Goal: Information Seeking & Learning: Learn about a topic

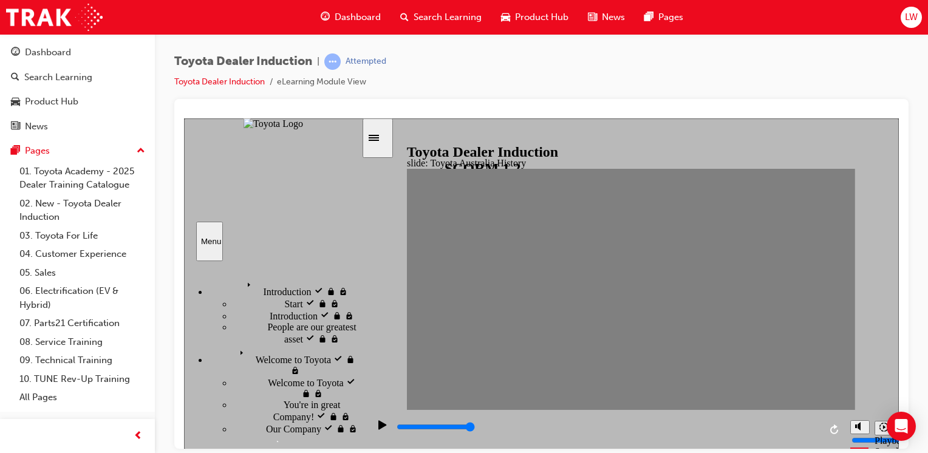
scroll to position [624, 0]
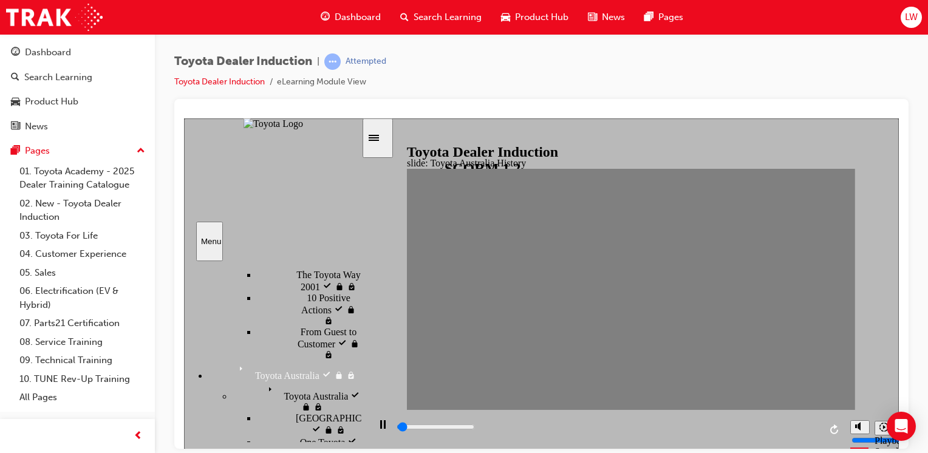
drag, startPoint x: 547, startPoint y: 296, endPoint x: 563, endPoint y: 296, distance: 16.4
drag, startPoint x: 563, startPoint y: 295, endPoint x: 588, endPoint y: 295, distance: 24.9
drag, startPoint x: 584, startPoint y: 296, endPoint x: 603, endPoint y: 296, distance: 19.4
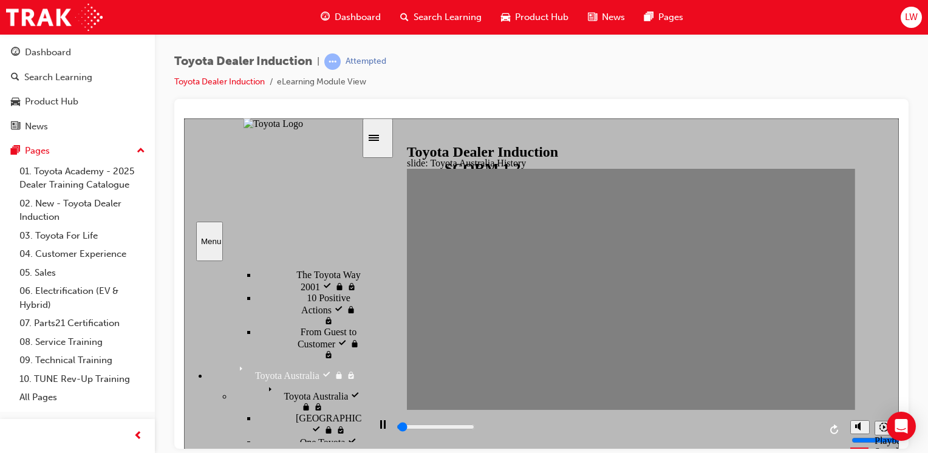
drag, startPoint x: 607, startPoint y: 294, endPoint x: 624, endPoint y: 296, distance: 17.1
drag, startPoint x: 627, startPoint y: 291, endPoint x: 644, endPoint y: 290, distance: 16.4
drag, startPoint x: 648, startPoint y: 295, endPoint x: 665, endPoint y: 298, distance: 17.8
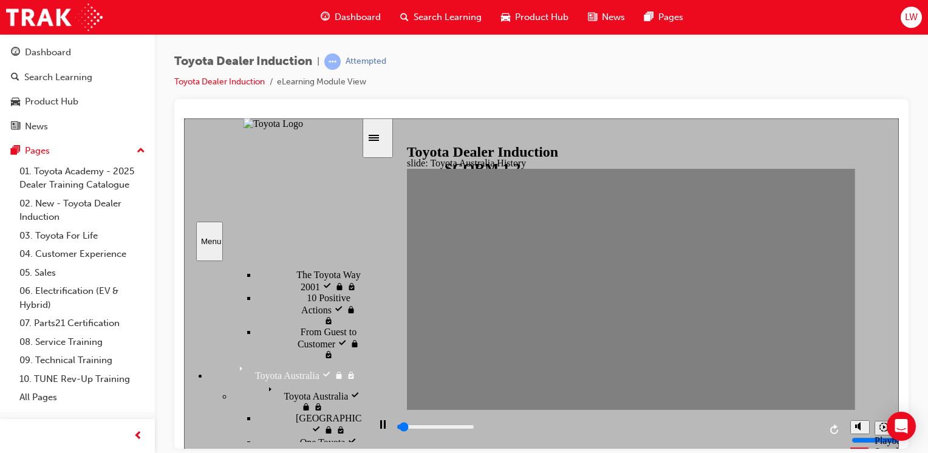
drag, startPoint x: 665, startPoint y: 296, endPoint x: 685, endPoint y: 296, distance: 19.4
drag, startPoint x: 689, startPoint y: 296, endPoint x: 712, endPoint y: 296, distance: 22.5
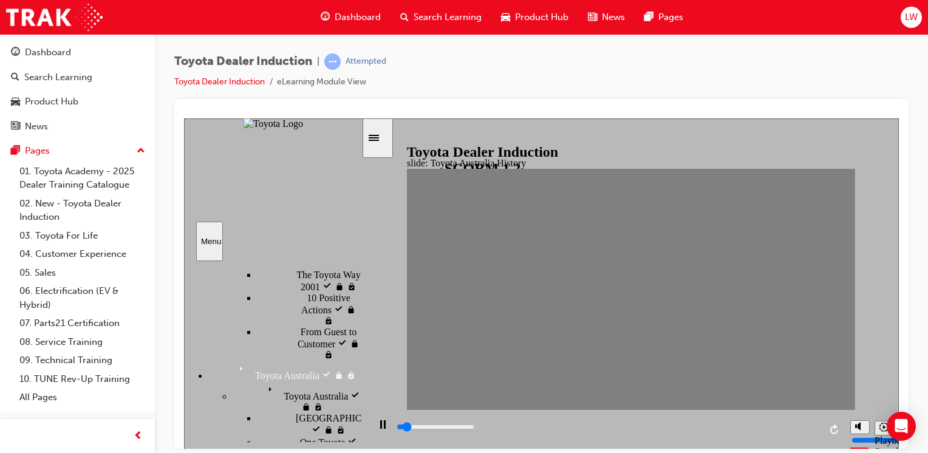
drag, startPoint x: 707, startPoint y: 293, endPoint x: 729, endPoint y: 293, distance: 22.5
drag, startPoint x: 729, startPoint y: 293, endPoint x: 749, endPoint y: 294, distance: 20.0
drag, startPoint x: 750, startPoint y: 291, endPoint x: 767, endPoint y: 289, distance: 17.1
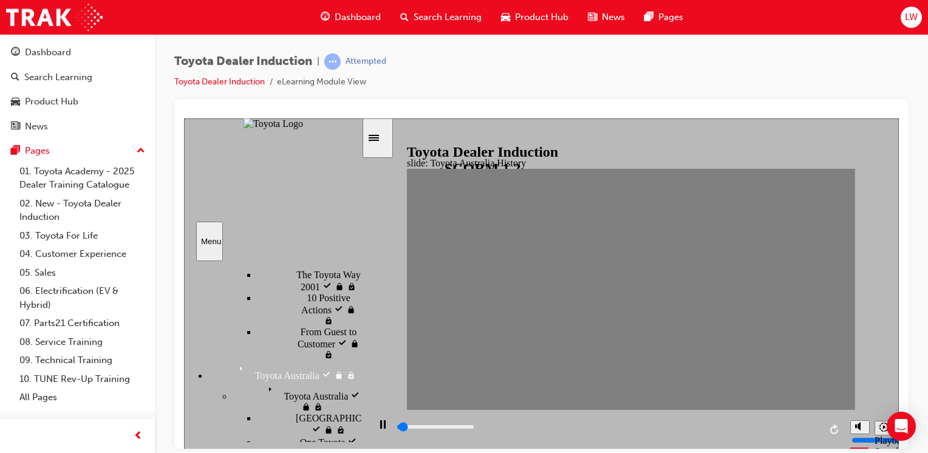
drag, startPoint x: 773, startPoint y: 293, endPoint x: 788, endPoint y: 293, distance: 15.2
drag, startPoint x: 791, startPoint y: 291, endPoint x: 814, endPoint y: 297, distance: 23.7
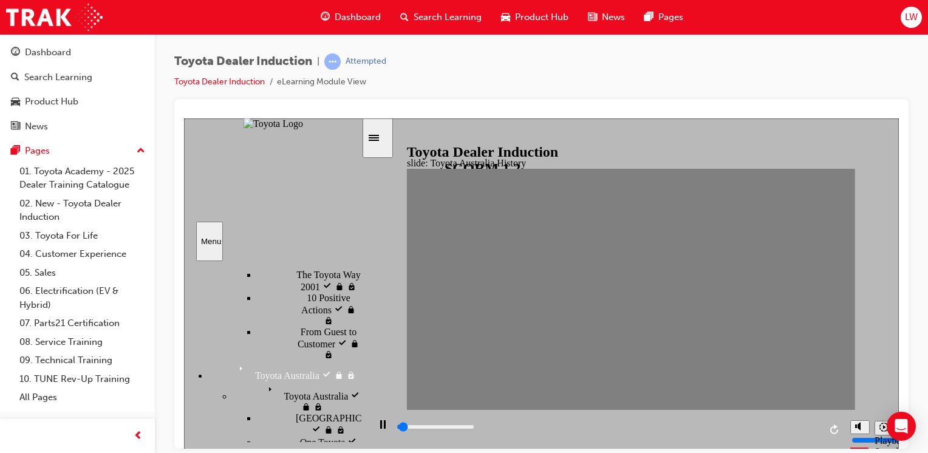
drag, startPoint x: 811, startPoint y: 290, endPoint x: 836, endPoint y: 290, distance: 24.3
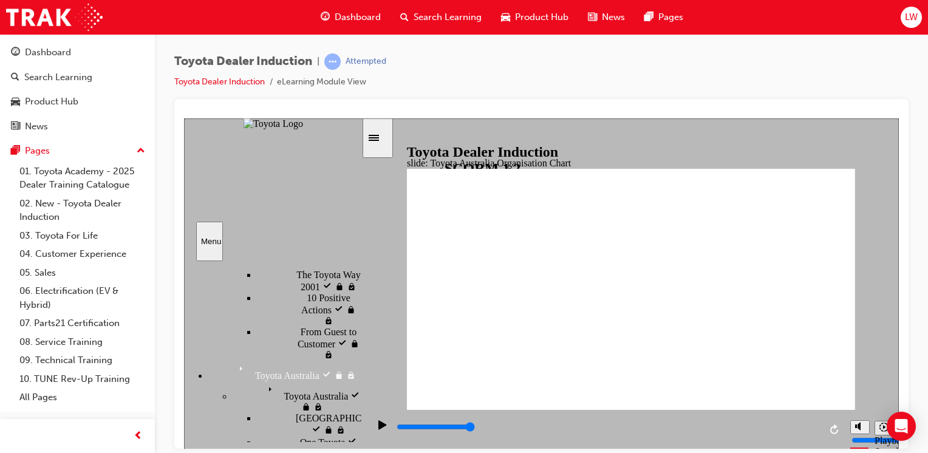
type input "5000"
radio input "true"
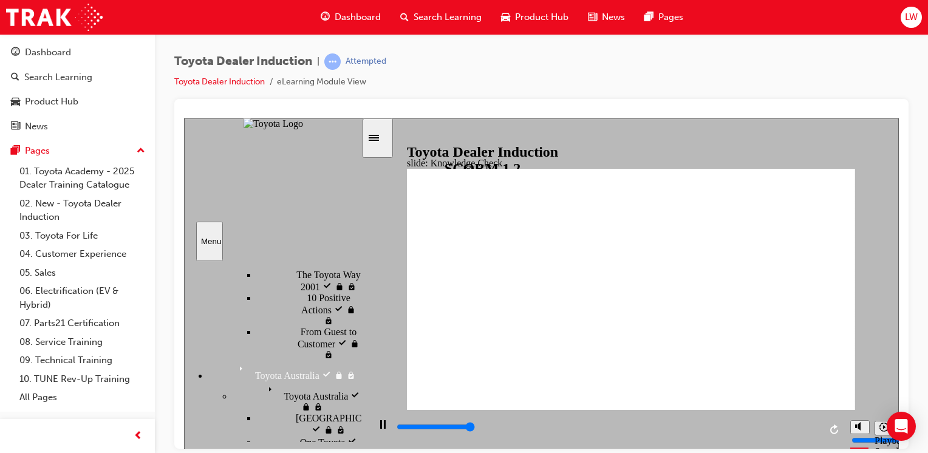
type input "5000"
radio input "true"
type input "5000"
radio input "false"
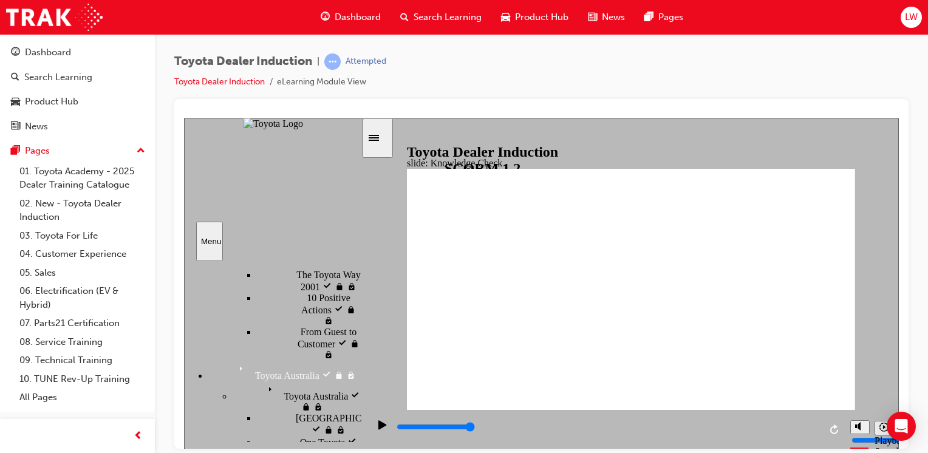
radio input "true"
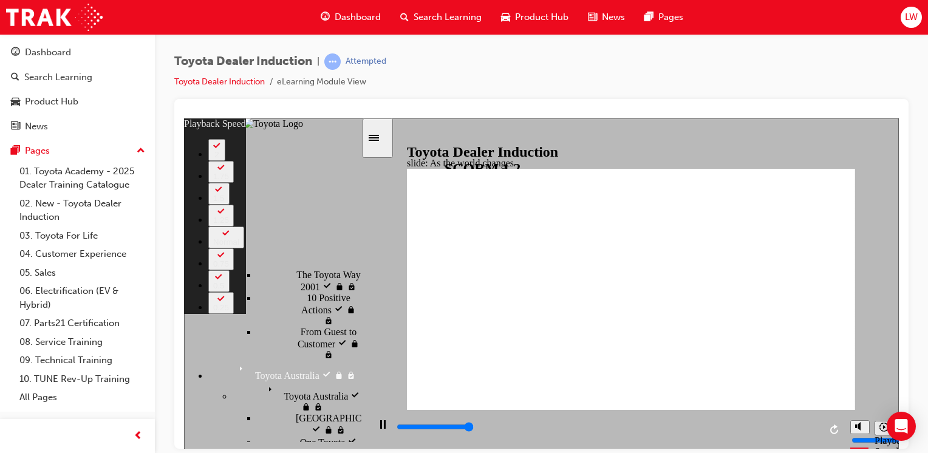
type input "9100"
type input "0"
type input "9200"
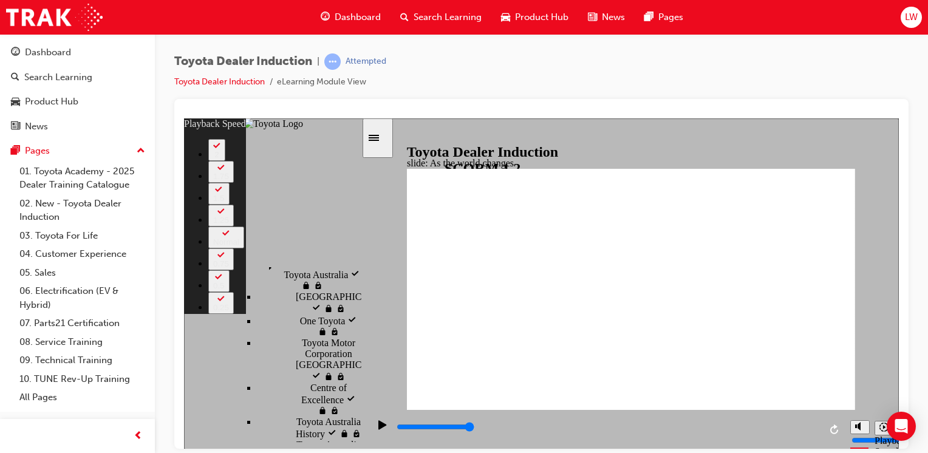
type input "66"
type input "128"
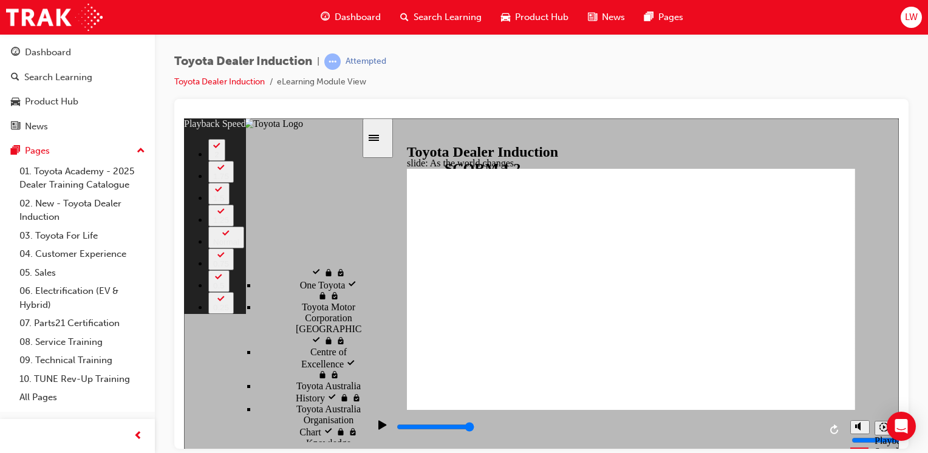
scroll to position [806, 0]
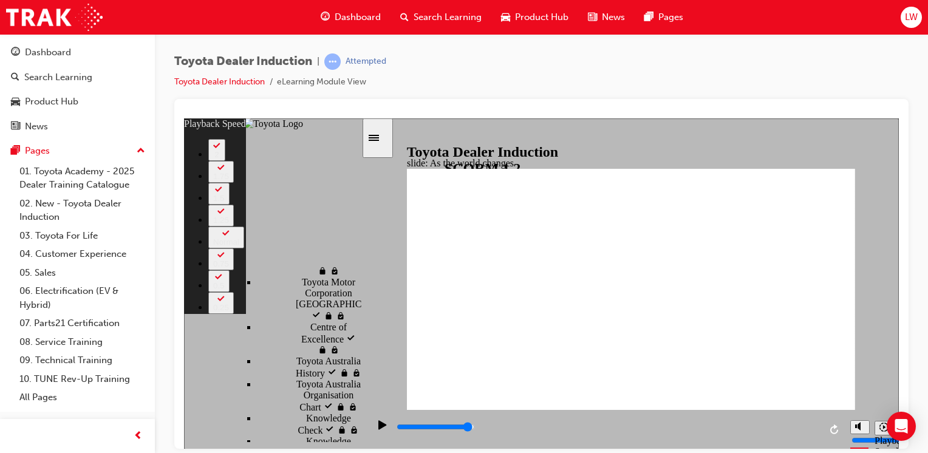
type input "9200"
type input "128"
drag, startPoint x: 260, startPoint y: 378, endPoint x: 274, endPoint y: 373, distance: 15.4
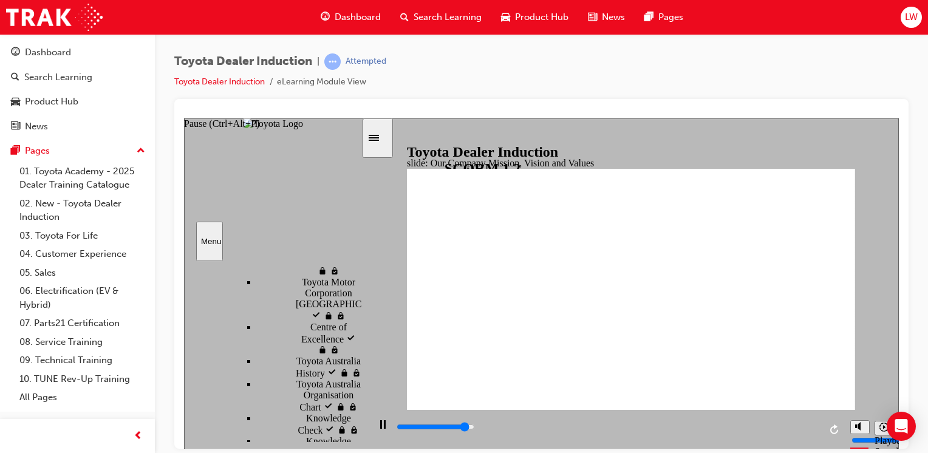
click at [380, 428] on rect "Pause (Ctrl+Alt+P)" at bounding box center [381, 424] width 2 height 9
click at [378, 429] on icon "Play (Ctrl+Alt+P)" at bounding box center [382, 425] width 9 height 10
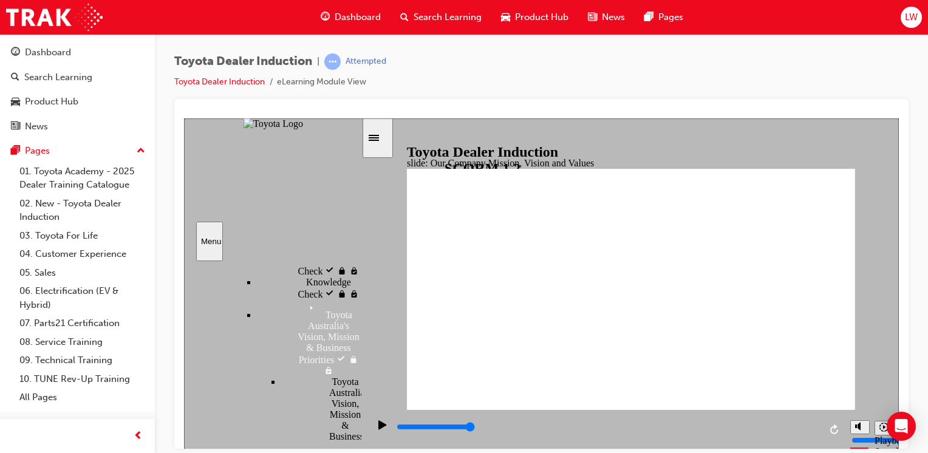
scroll to position [928, 0]
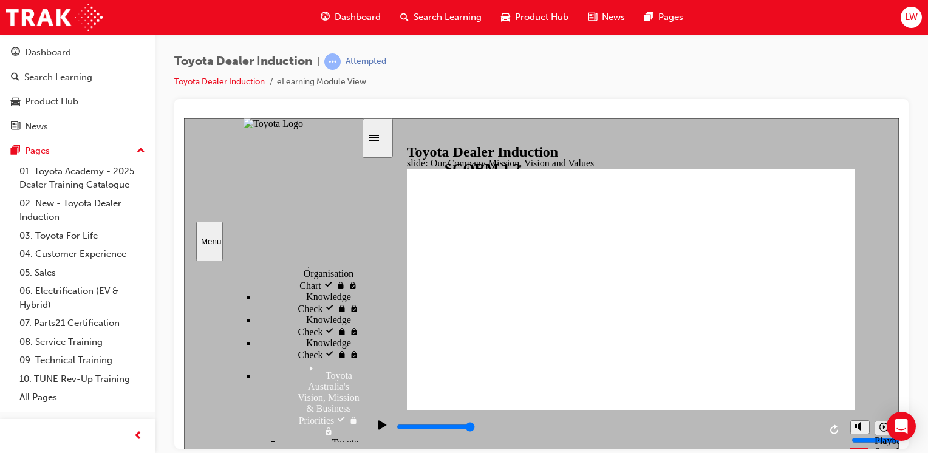
type input "3500"
type input "H"
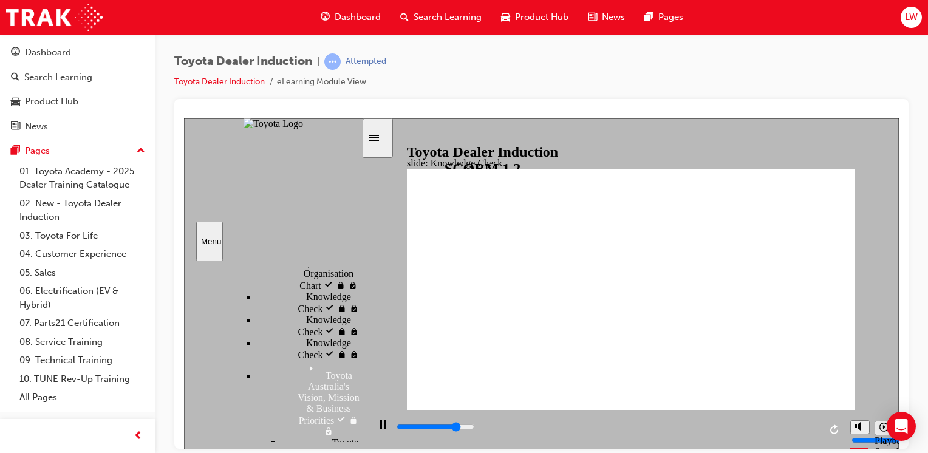
type input "4000"
type input "Ha"
type input "4700"
type input "Hap"
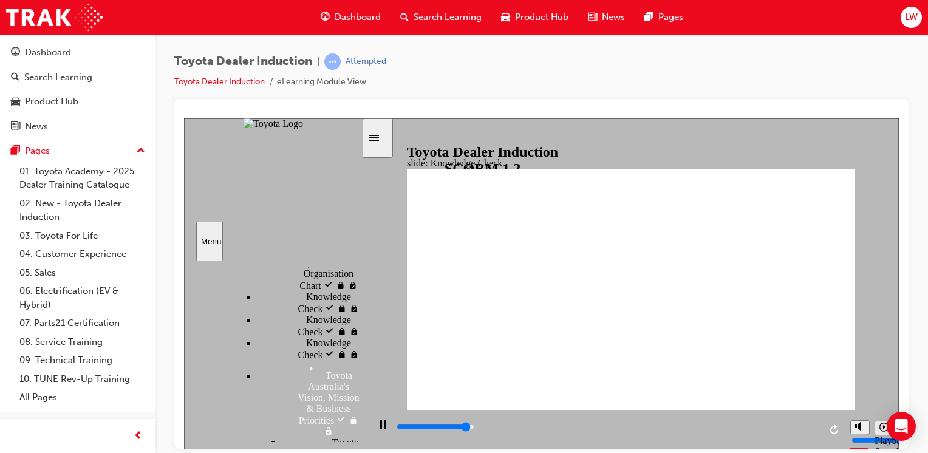
type input "Hap"
type input "4900"
type input "Happ"
type input "5000"
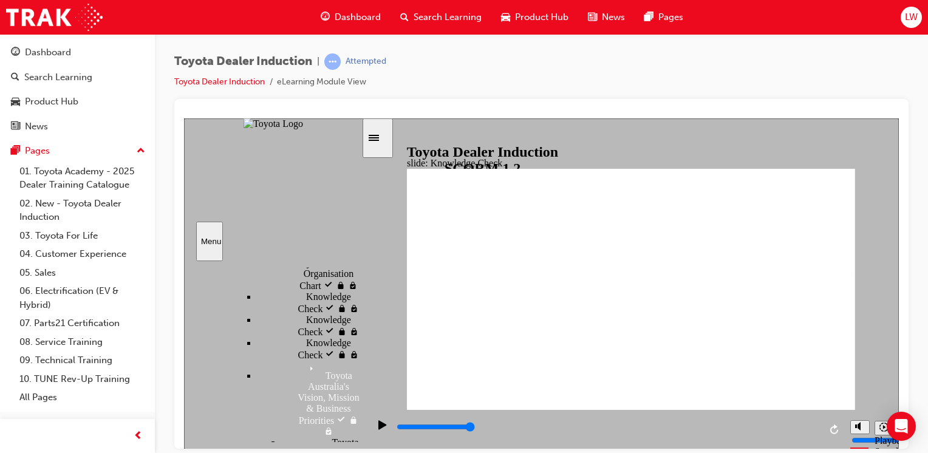
type input "Happi"
type input "Happin"
type input "Happine"
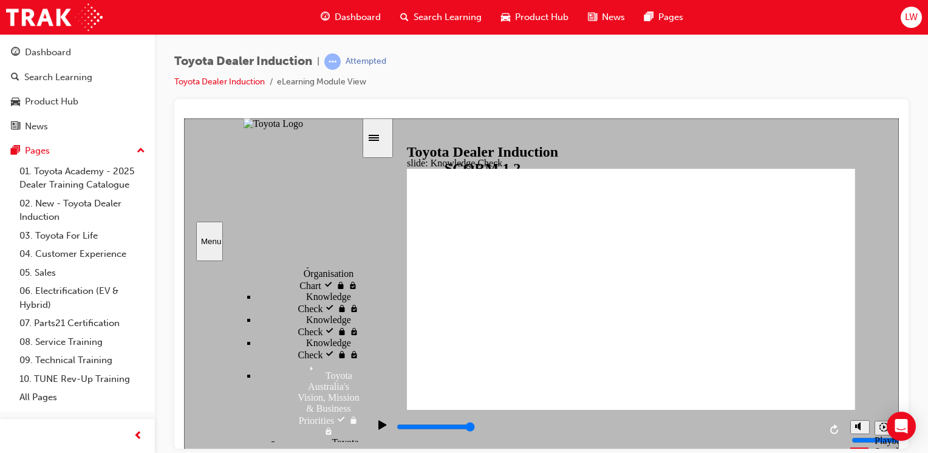
type input "Happine"
type input "Happines"
type input "Happiness"
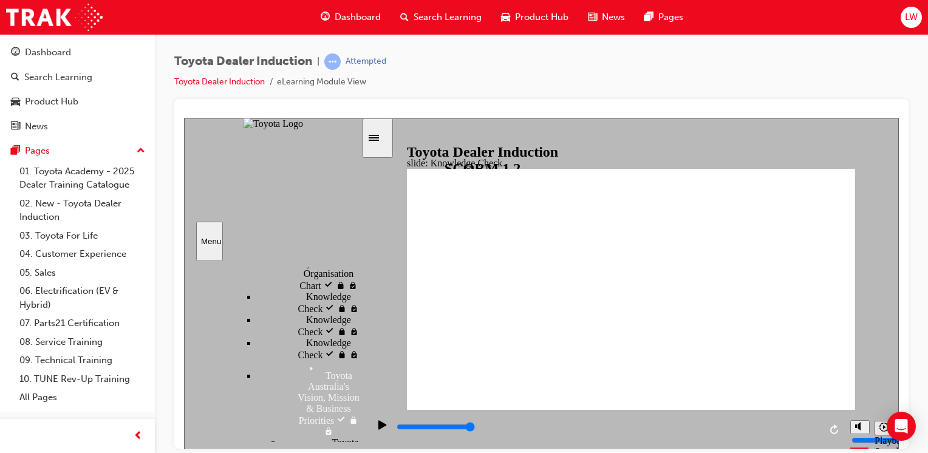
type input "Happiness"
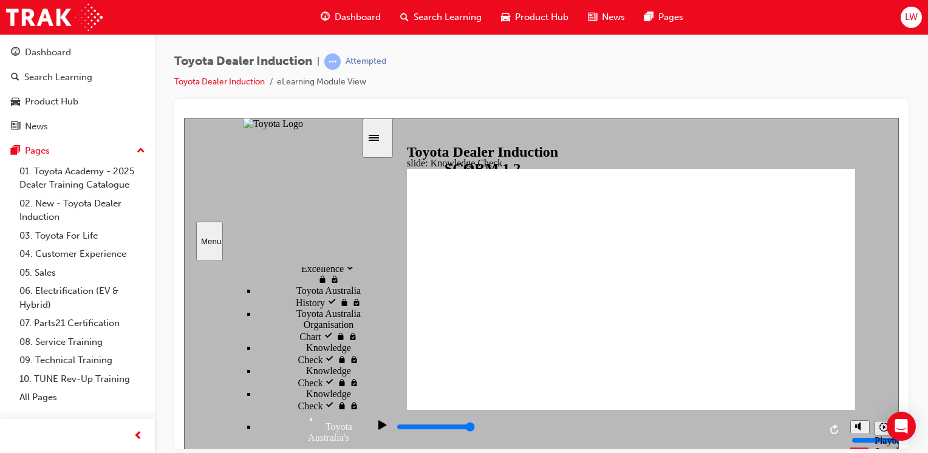
scroll to position [876, 0]
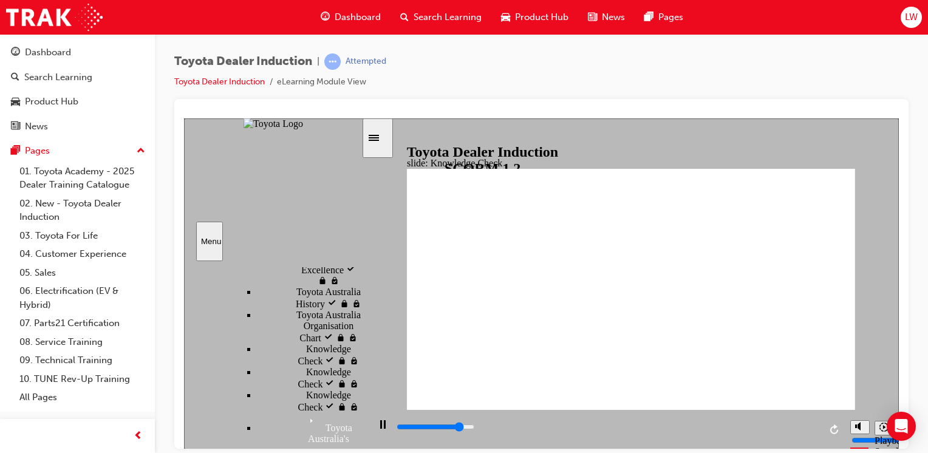
type input "4200"
type input "M"
type input "5000"
type input "m"
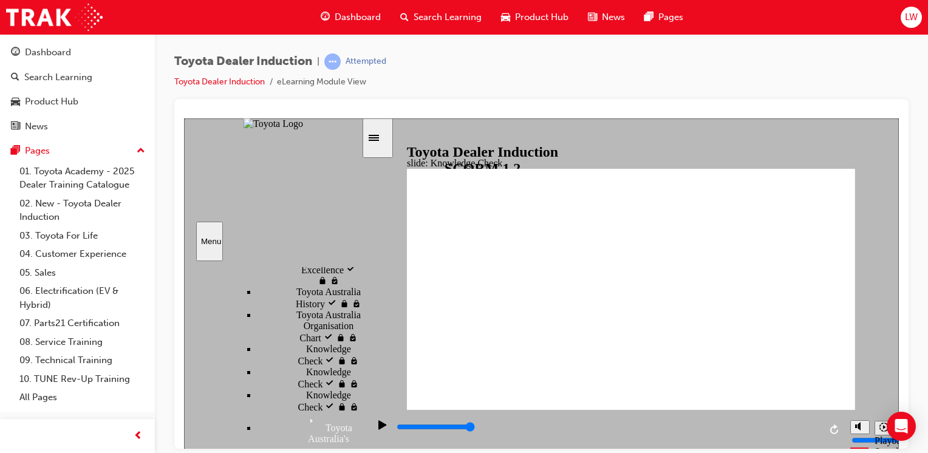
type input "m"
type input "mo"
type input "mov"
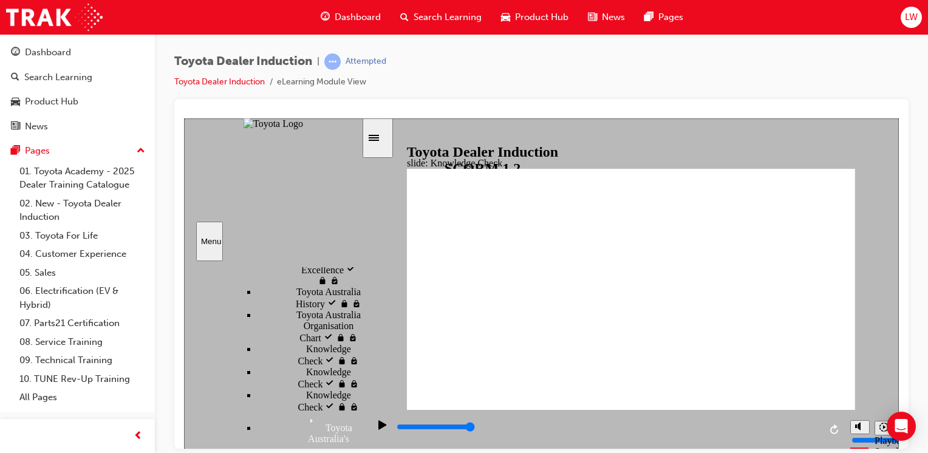
type input "move"
type input "moved"
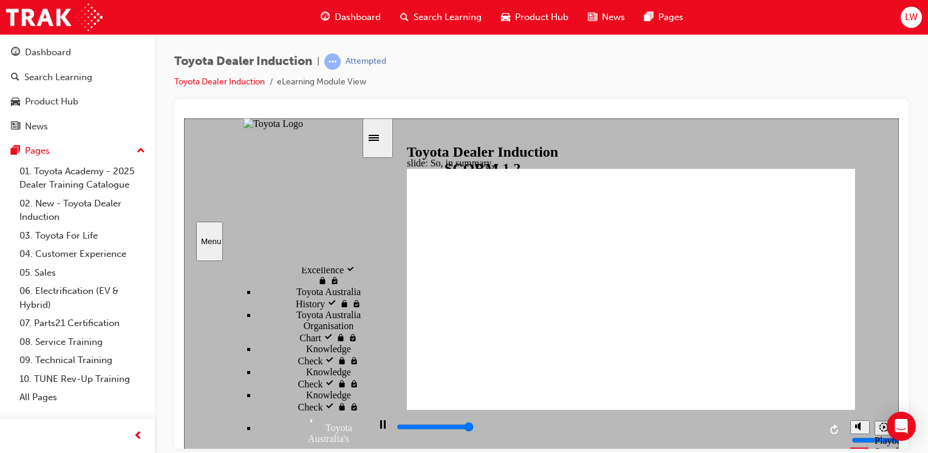
type input "6500"
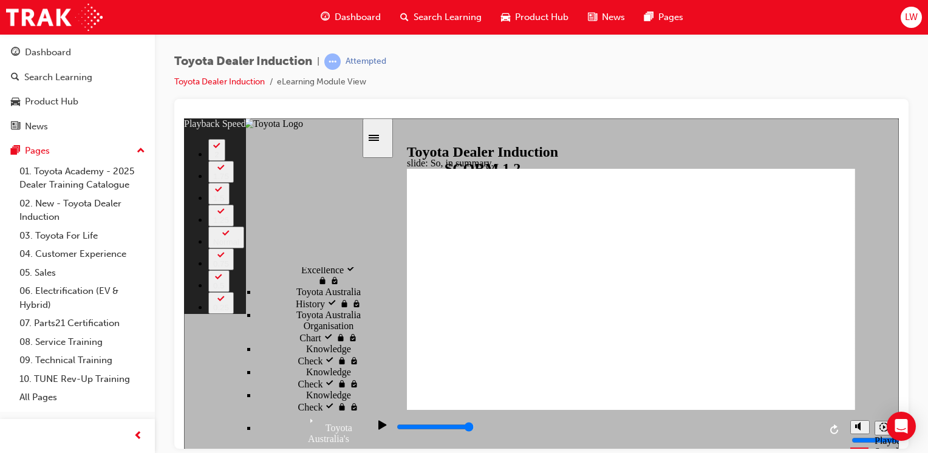
type input "4"
type input "128"
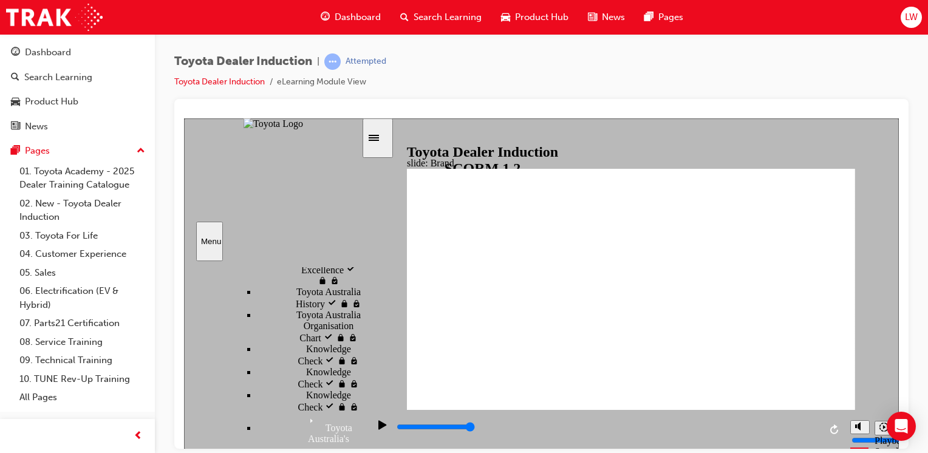
type input "8400"
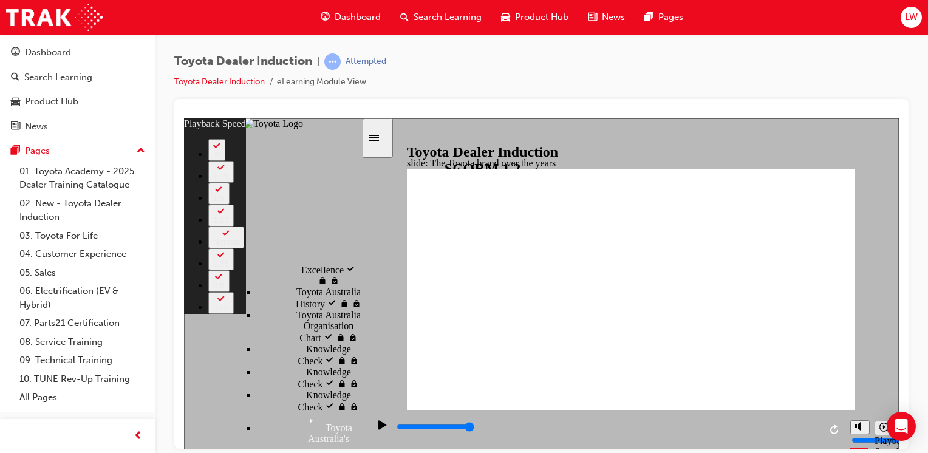
type input "165"
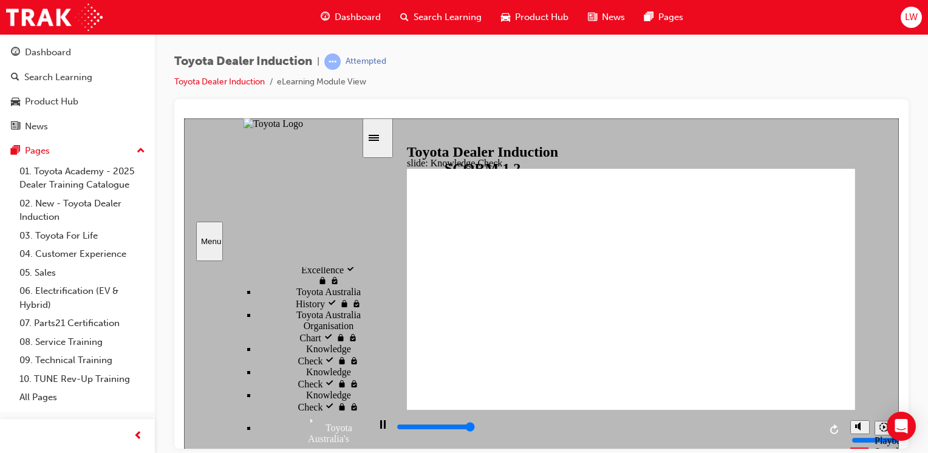
type input "5000"
radio input "true"
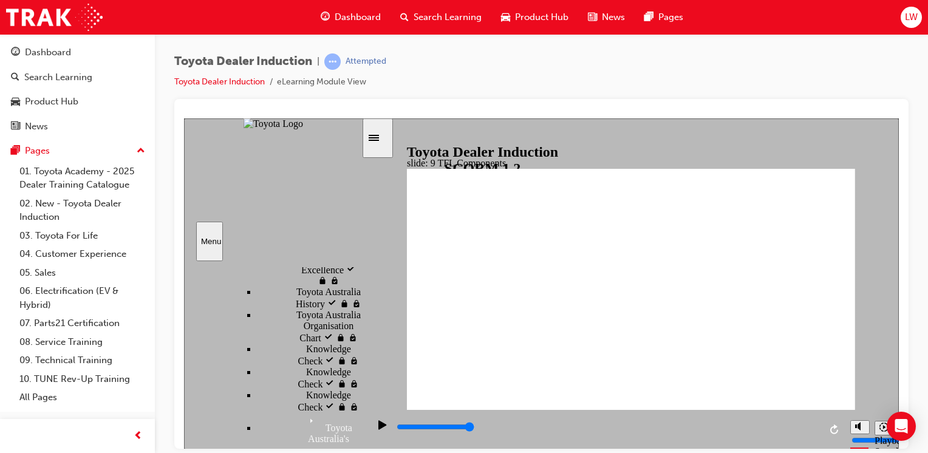
drag, startPoint x: 627, startPoint y: 364, endPoint x: 602, endPoint y: 386, distance: 32.3
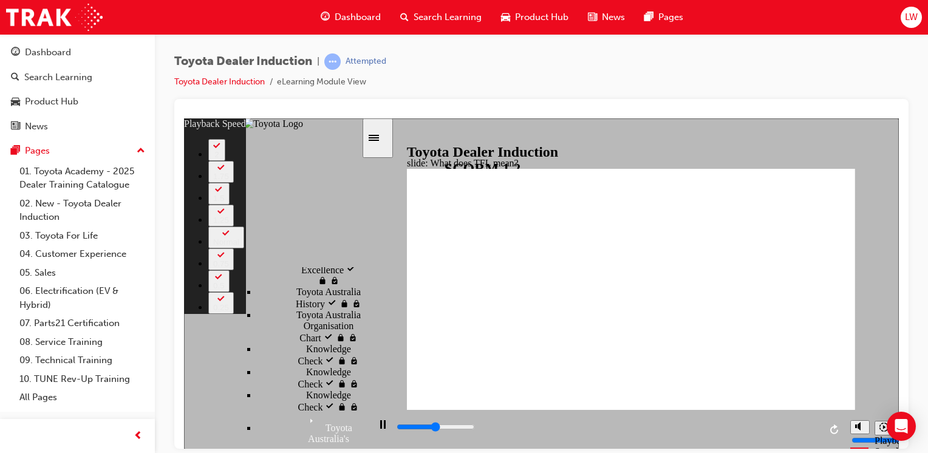
type input "5500"
type input "0"
type input "5500"
type input "0"
type input "5700"
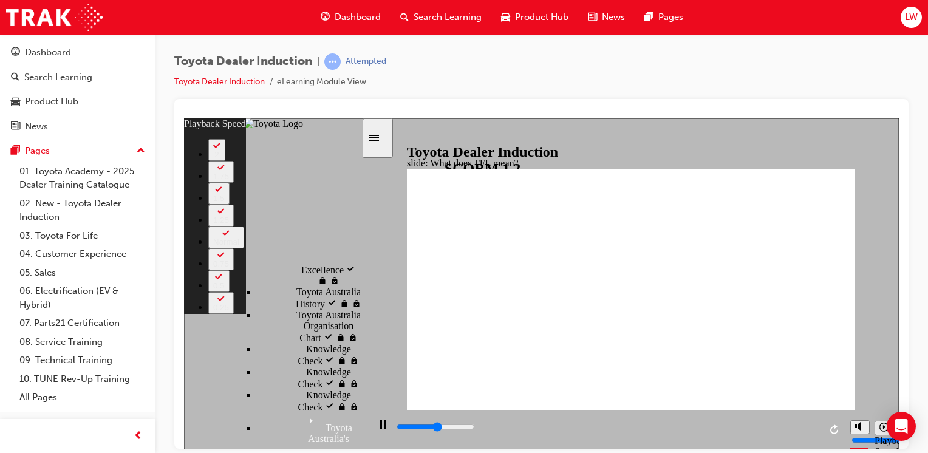
type input "0"
type input "6000"
type input "1"
type input "6200"
type input "1"
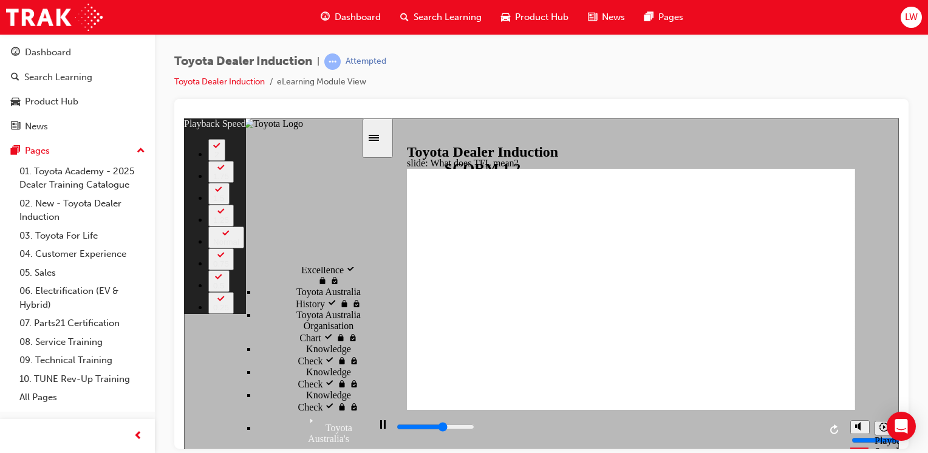
type input "6500"
type input "1"
type input "6700"
type input "1"
type input "7000"
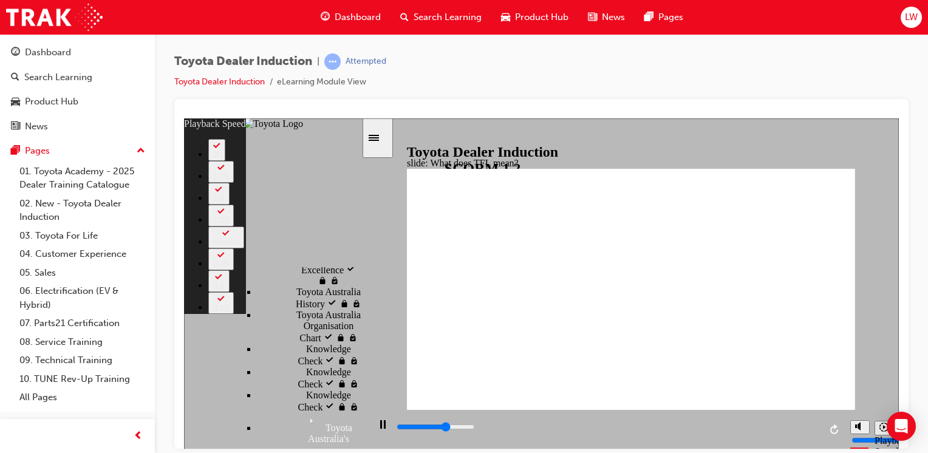
type input "2"
type input "7300"
type input "2"
type input "7600"
type input "2"
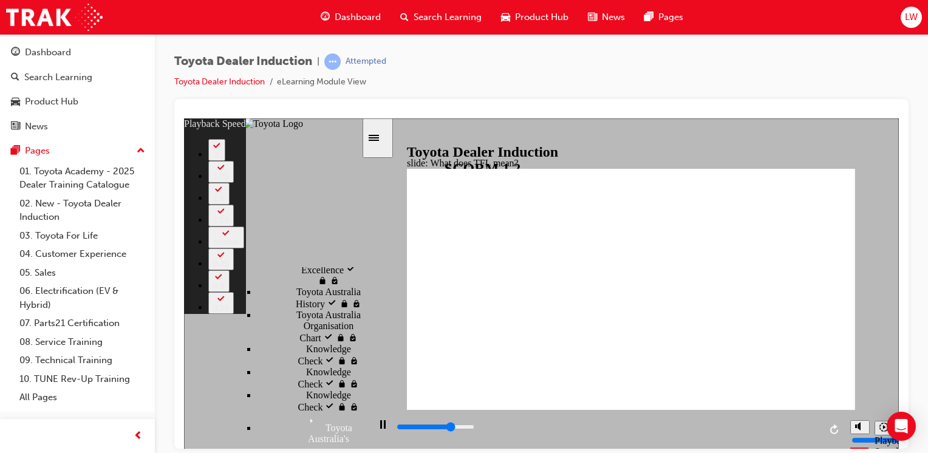
type input "7800"
type input "2"
type input "7900"
type input "2"
type input "8100"
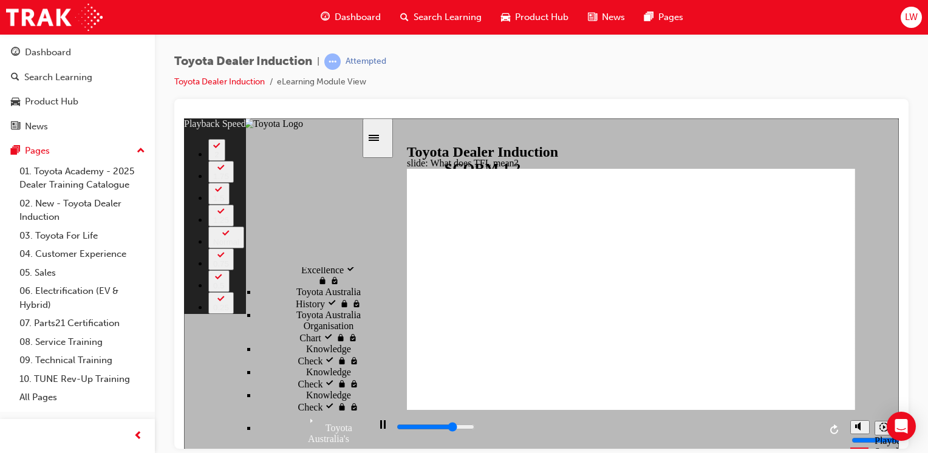
type input "3"
type input "8400"
type input "3"
type input "8600"
type input "3"
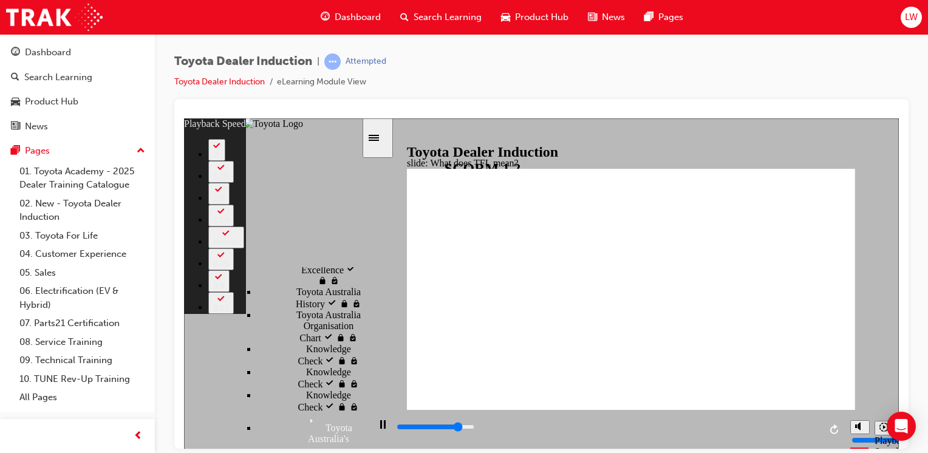
type input "8900"
type input "3"
type input "9200"
type input "4"
type input "9400"
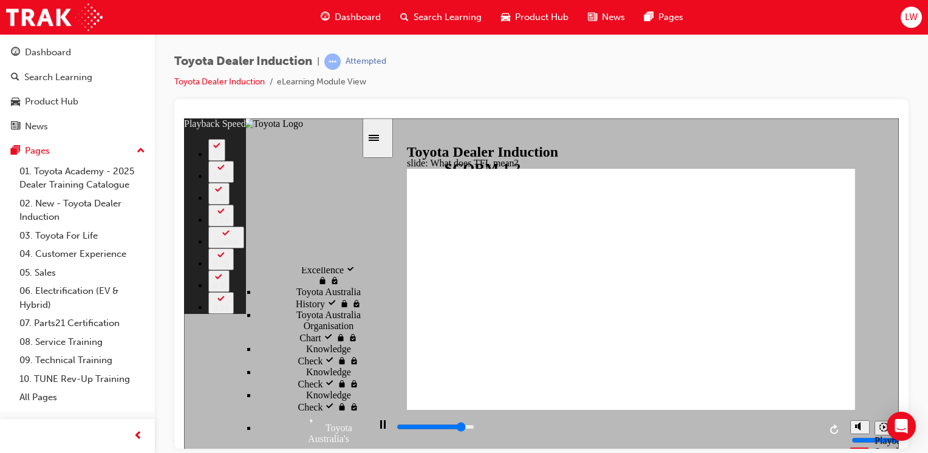
type input "4"
type input "9700"
type input "4"
type input "10000"
type input "5"
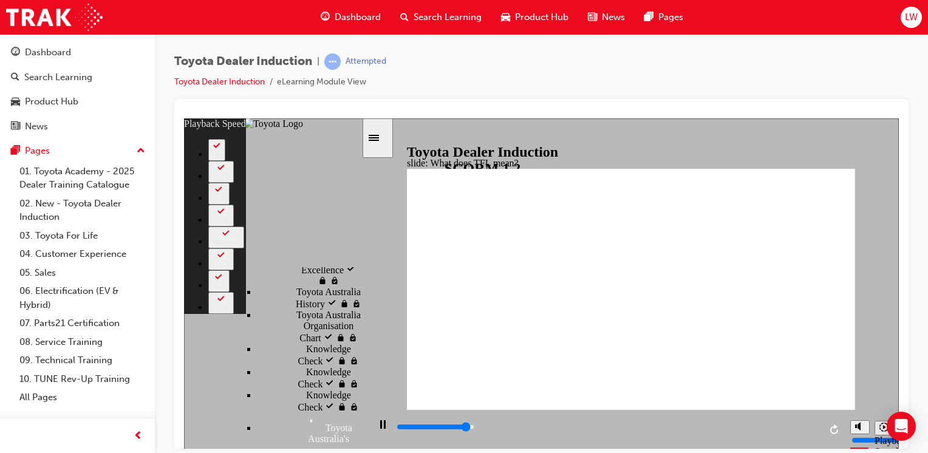
type input "10200"
type input "5"
type input "10500"
type input "5"
type input "10800"
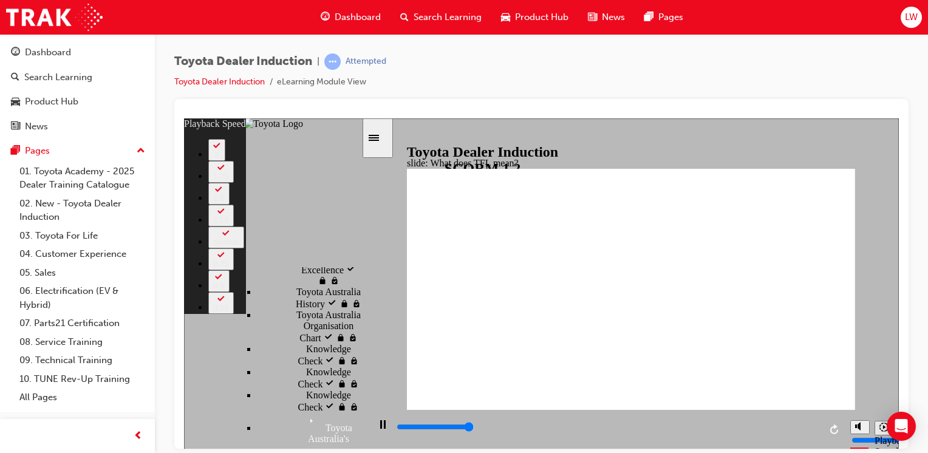
type input "5"
type input "10800"
type input "139"
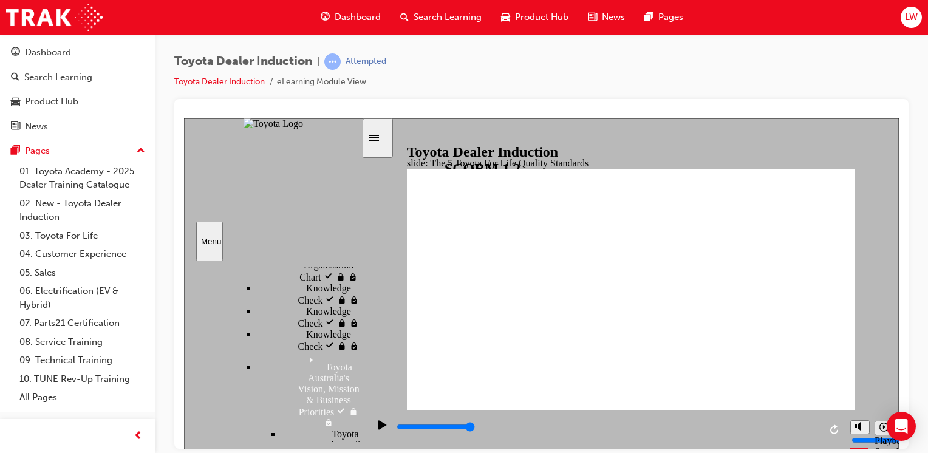
scroll to position [997, 0]
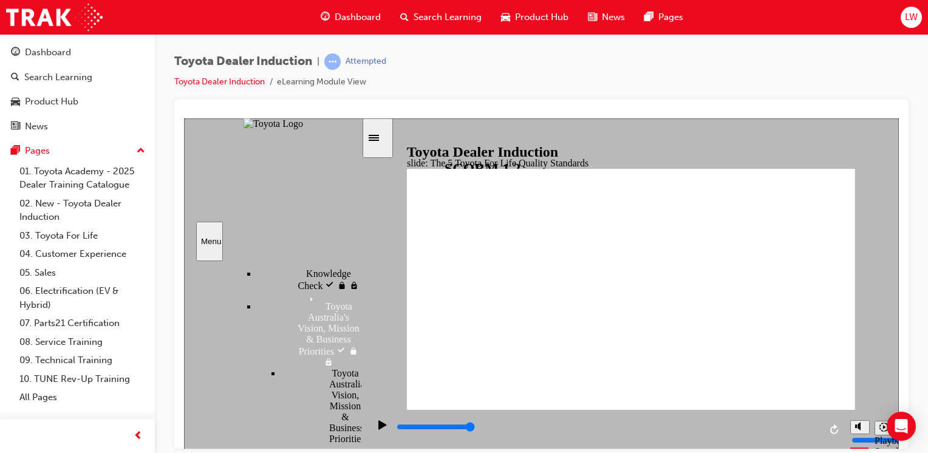
type input "1600"
radio input "true"
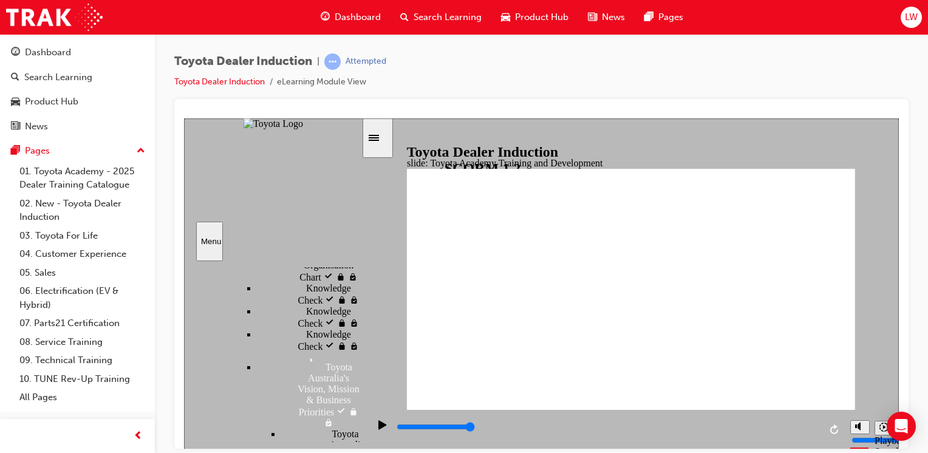
type input "42300"
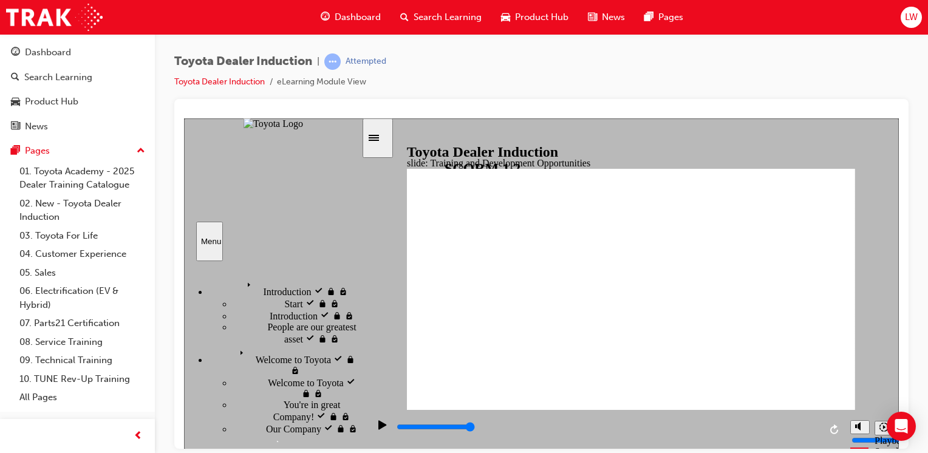
scroll to position [936, 0]
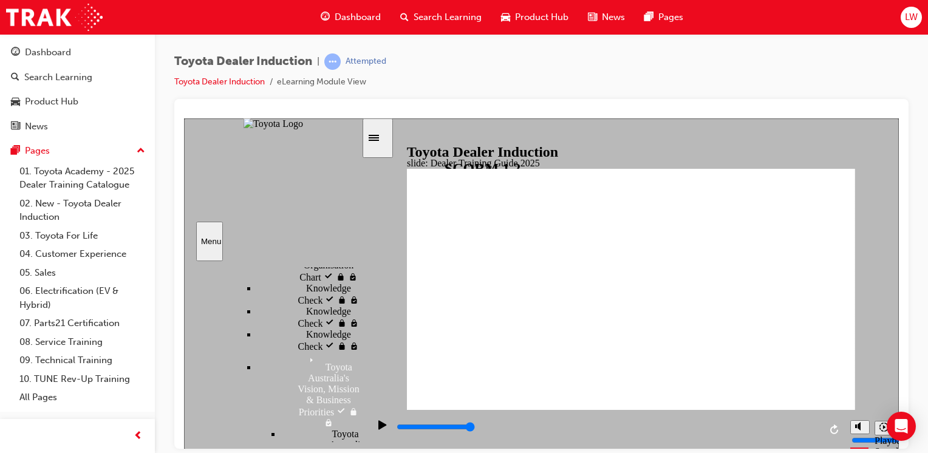
type input "5000"
radio input "true"
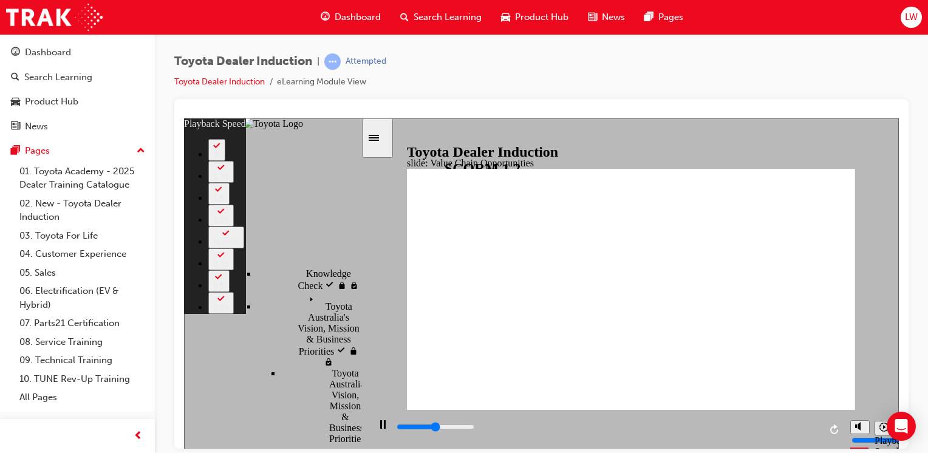
type input "5700"
type input "0"
type input "5900"
type input "0"
type input "6200"
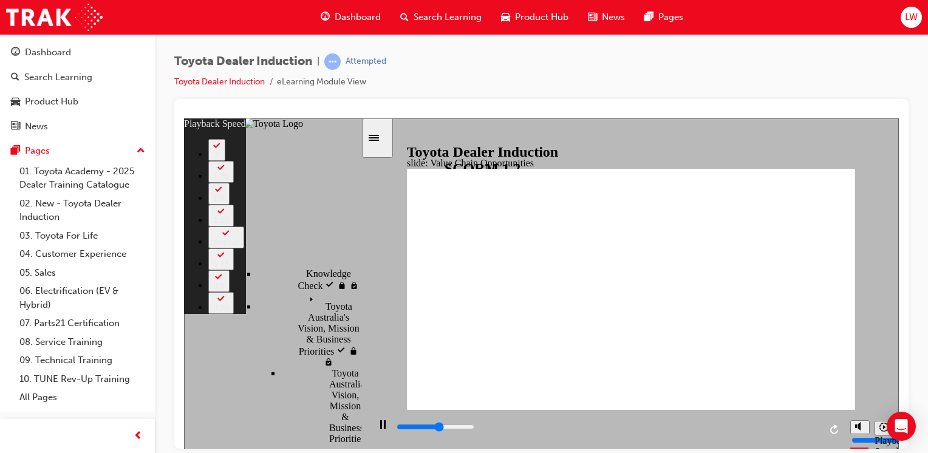
type input "1"
type input "6400"
type input "1"
type input "6700"
type input "1"
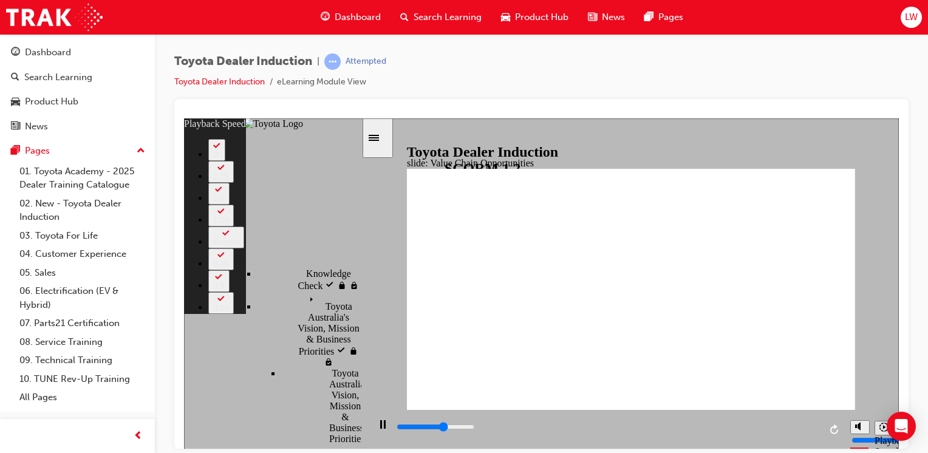
type input "6900"
type input "1"
type input "7200"
type input "2"
type input "7500"
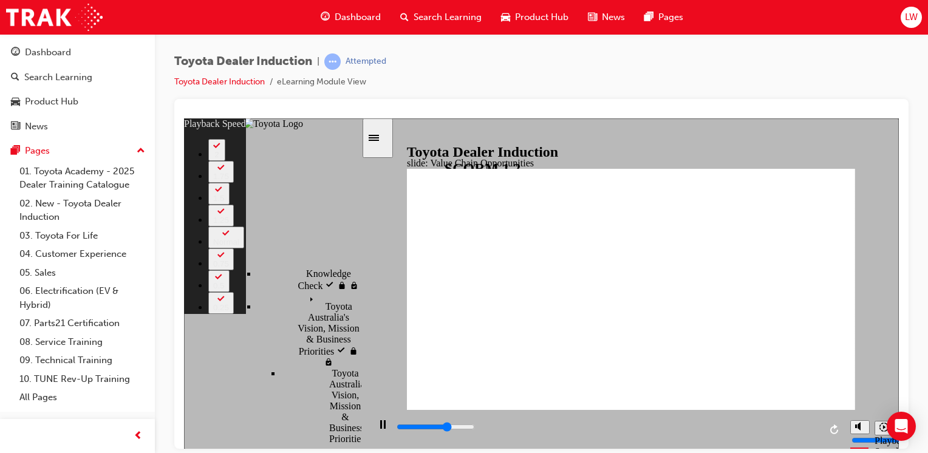
type input "2"
type input "7800"
type input "2"
type input "8000"
type input "2"
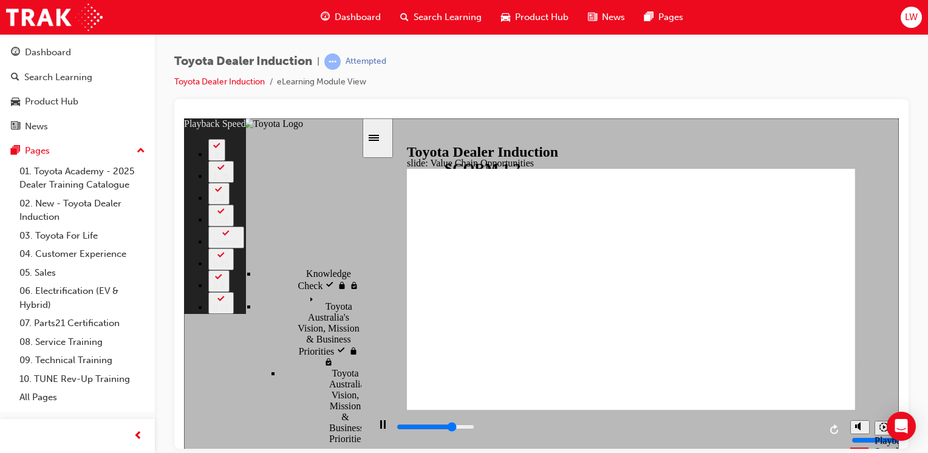
type input "8300"
type input "3"
type input "8500"
type input "3"
type input "8500"
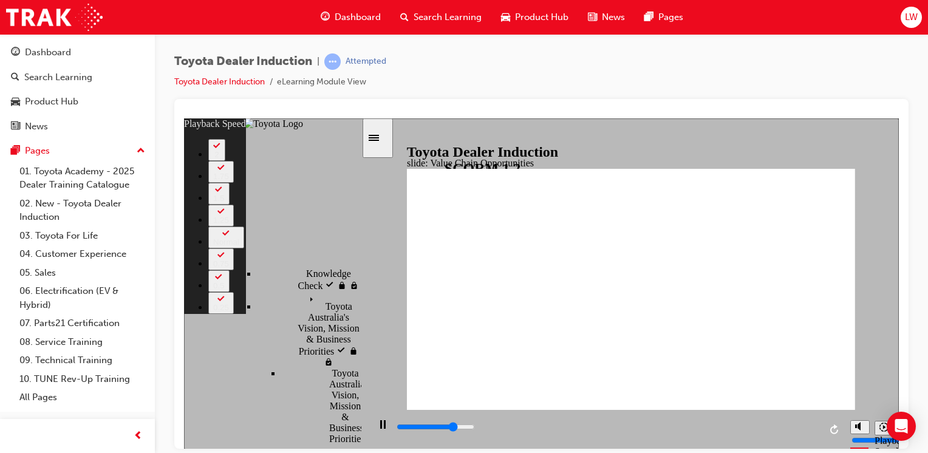
type input "3"
type input "8800"
type input "3"
type input "9100"
type input "3"
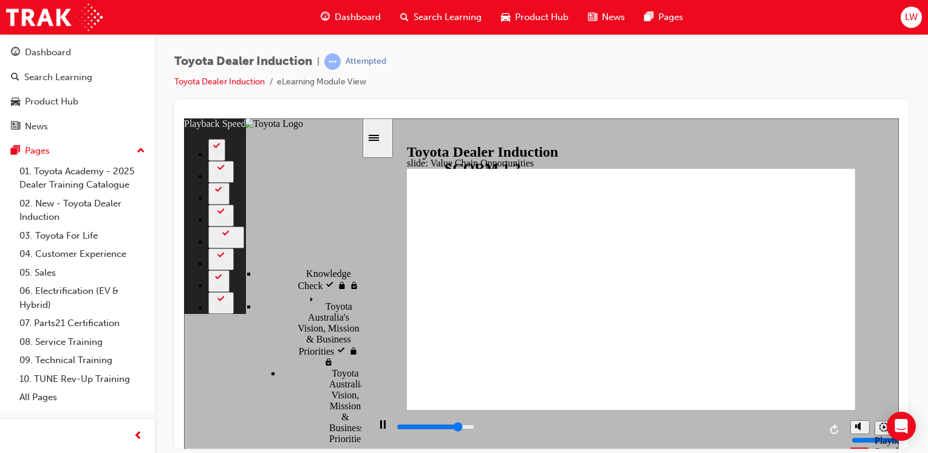
type input "9400"
type input "4"
type input "9600"
type input "4"
type input "9900"
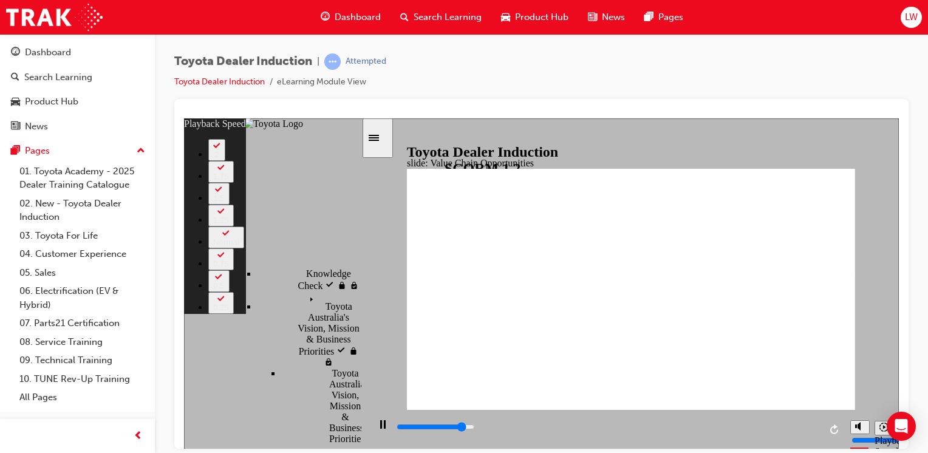
type input "4"
type input "10100"
type input "5"
type input "10400"
type input "5"
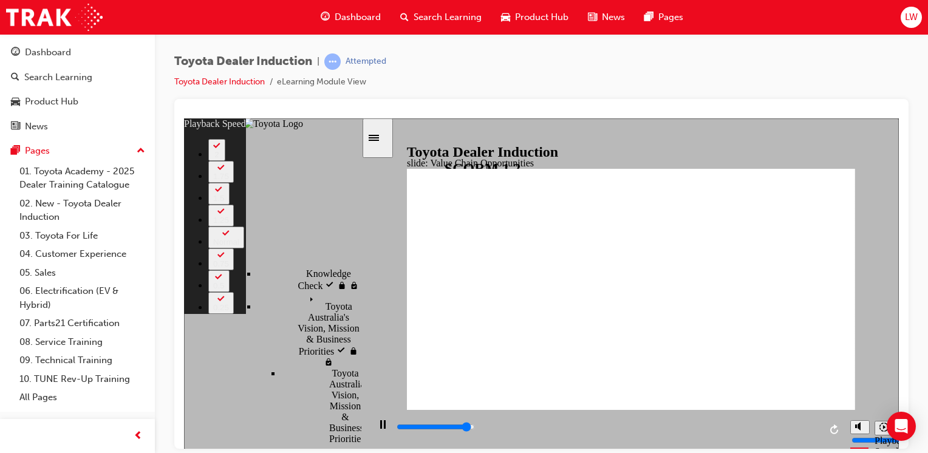
type input "10700"
type input "5"
type input "11000"
type input "5"
type input "11200"
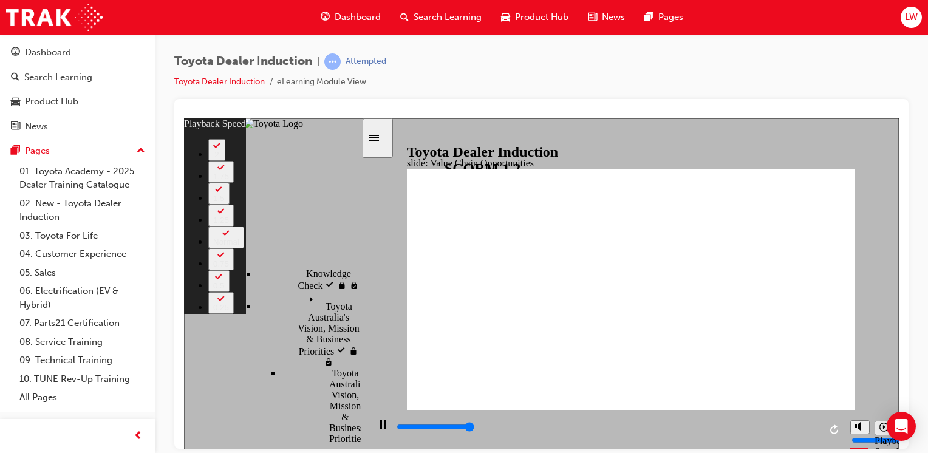
type input "6"
type input "11300"
type input "17"
type input "64"
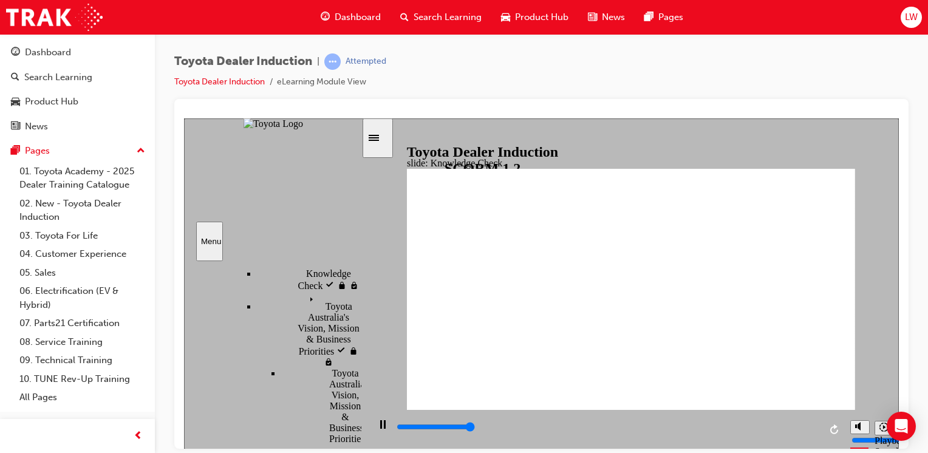
type input "5000"
radio input "true"
type input "5000"
radio input "true"
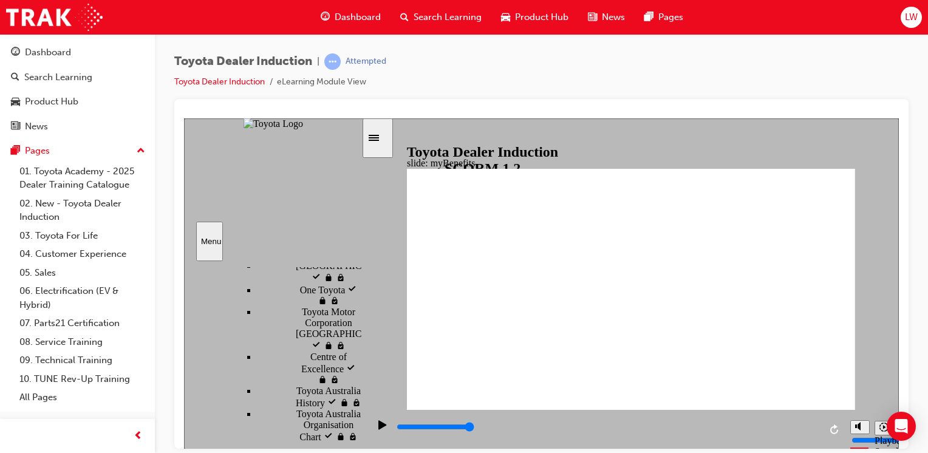
drag, startPoint x: 627, startPoint y: 243, endPoint x: 619, endPoint y: 243, distance: 8.5
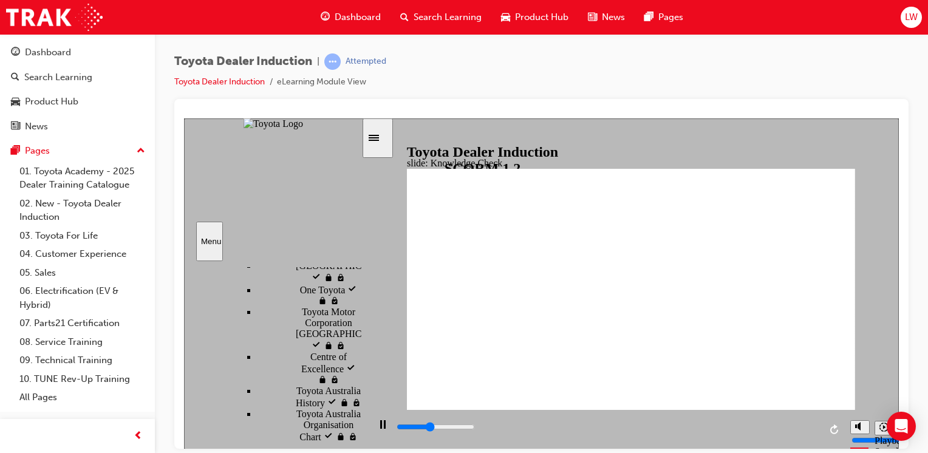
scroll to position [716, 0]
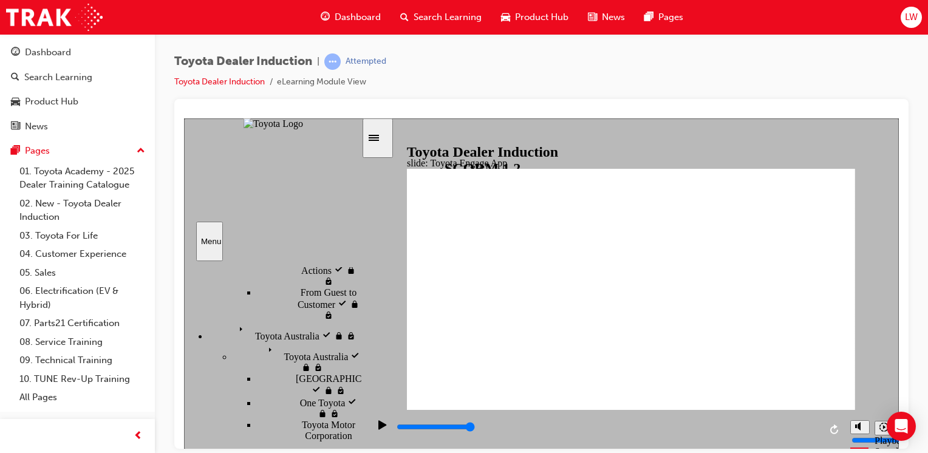
scroll to position [655, 0]
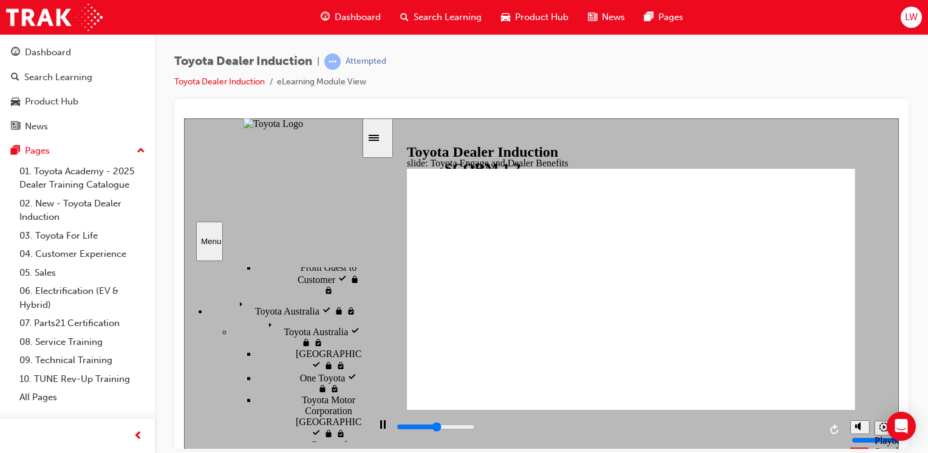
scroll to position [716, 0]
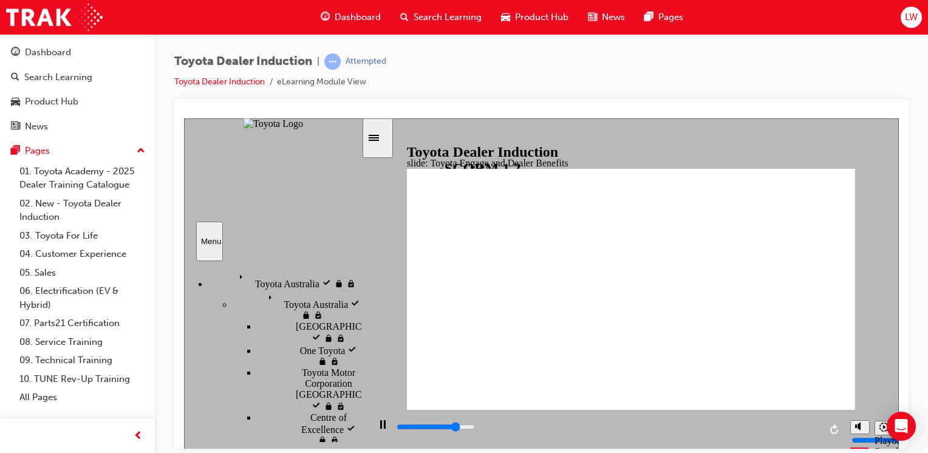
type input "2500"
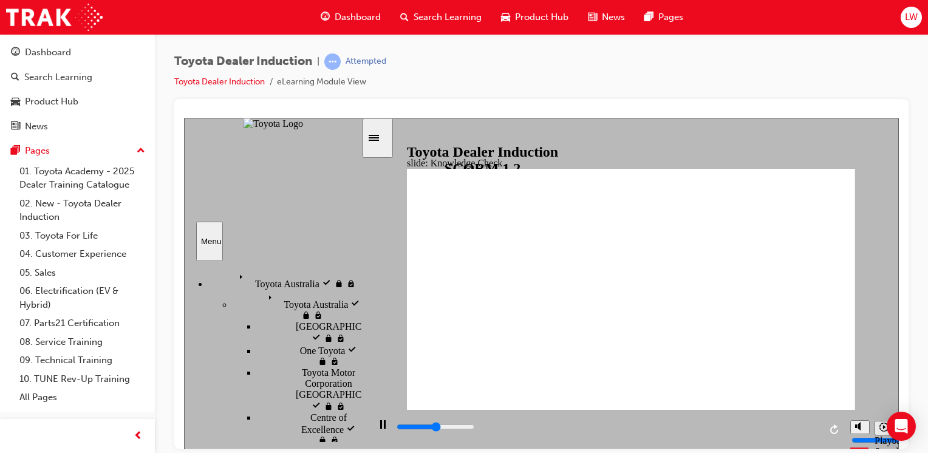
type input "m"
type input "3300"
type input "mo"
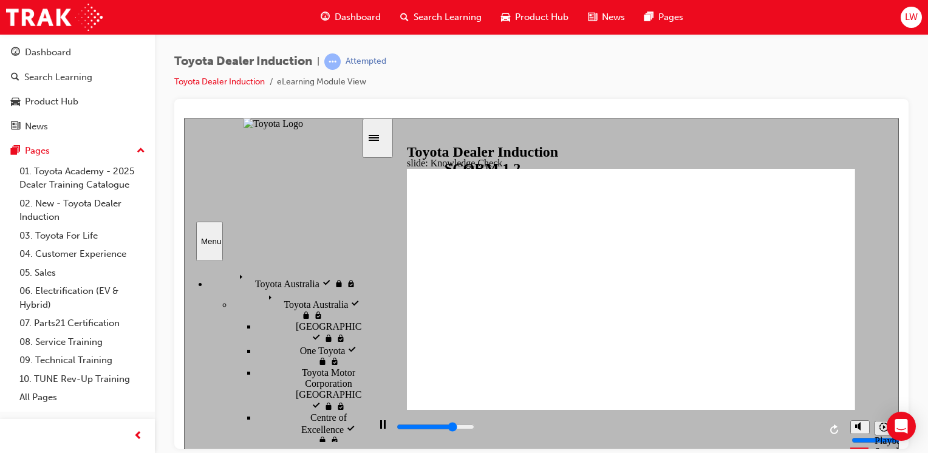
type input "3700"
type input "mob"
type input "5000"
type input "mobi"
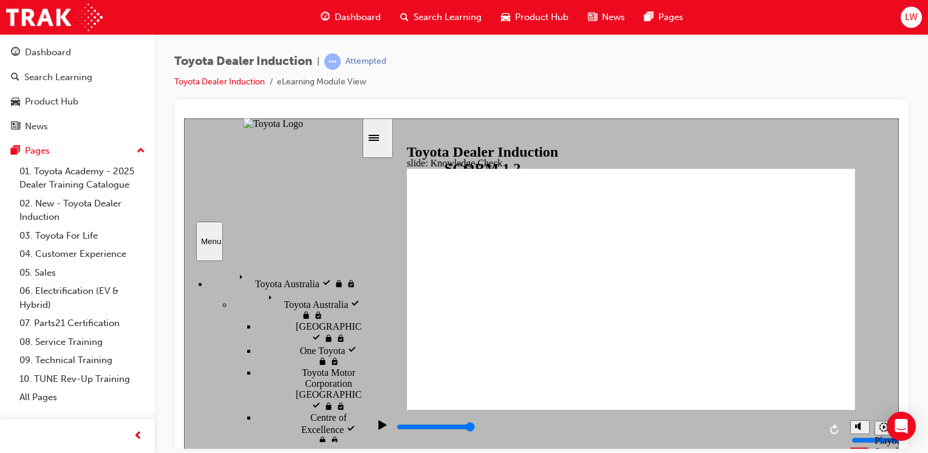
type input "mobi"
type input "mobil"
type input "mobile"
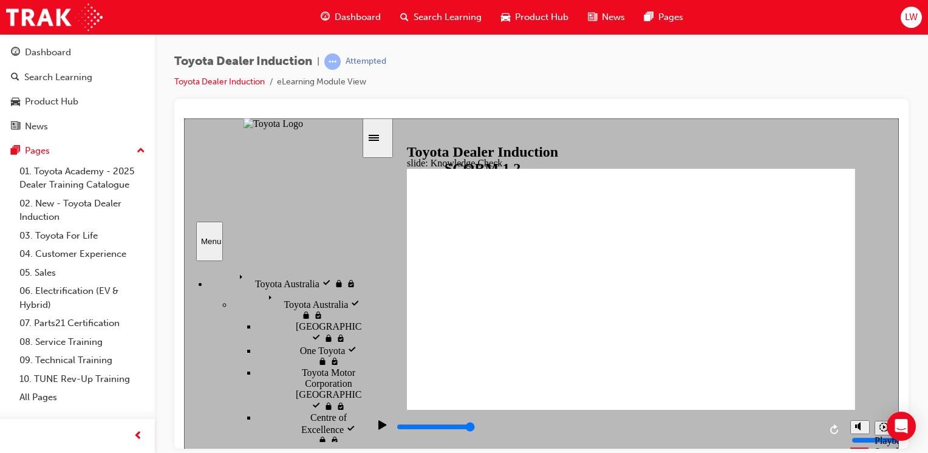
type input "mobile"
type input "mobile a"
type input "mobile ap"
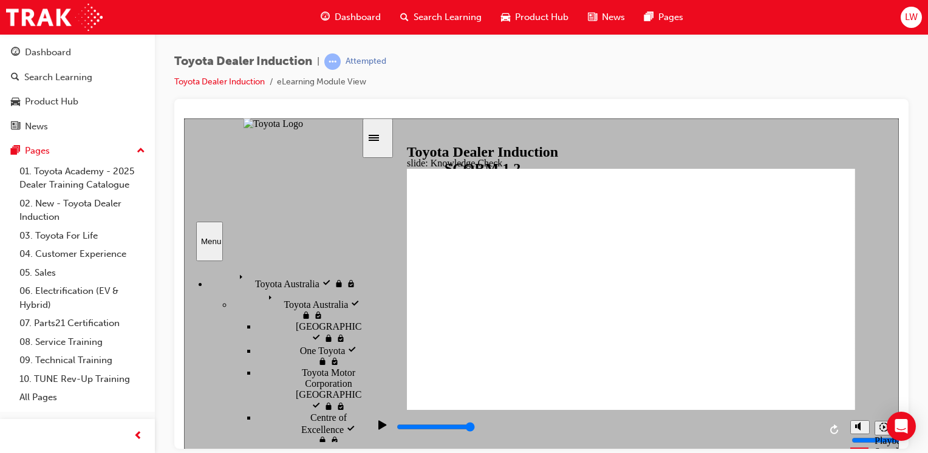
type input "mobile ap"
type input "mobile app"
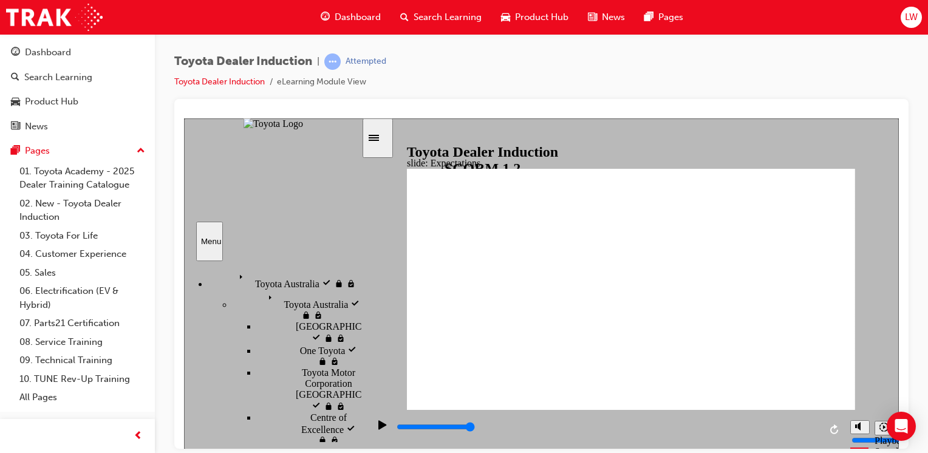
type input "8400"
checkbox input "true"
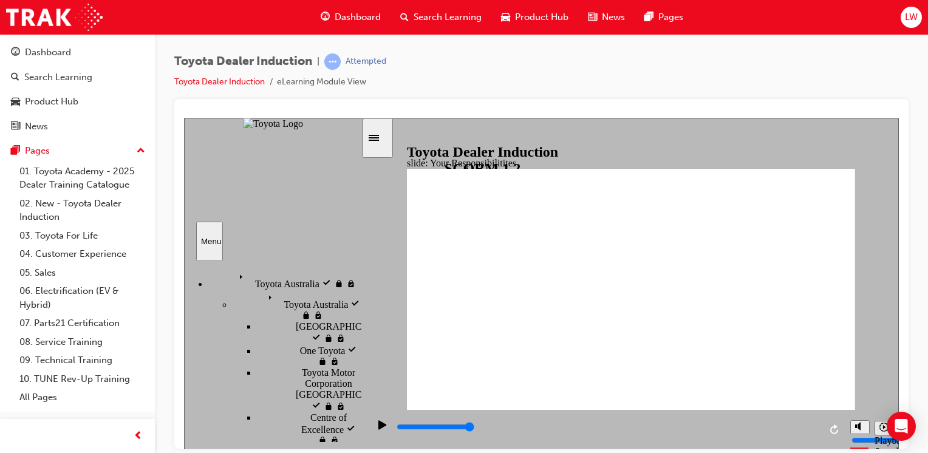
checkbox input "true"
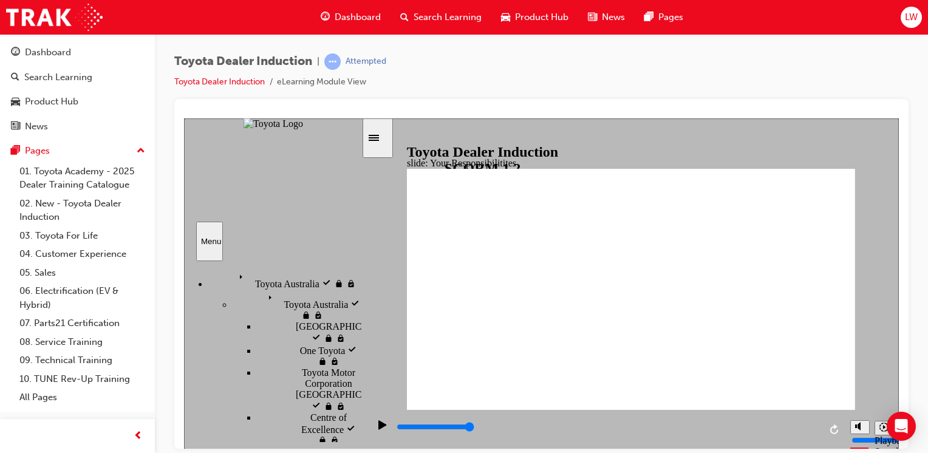
checkbox input "true"
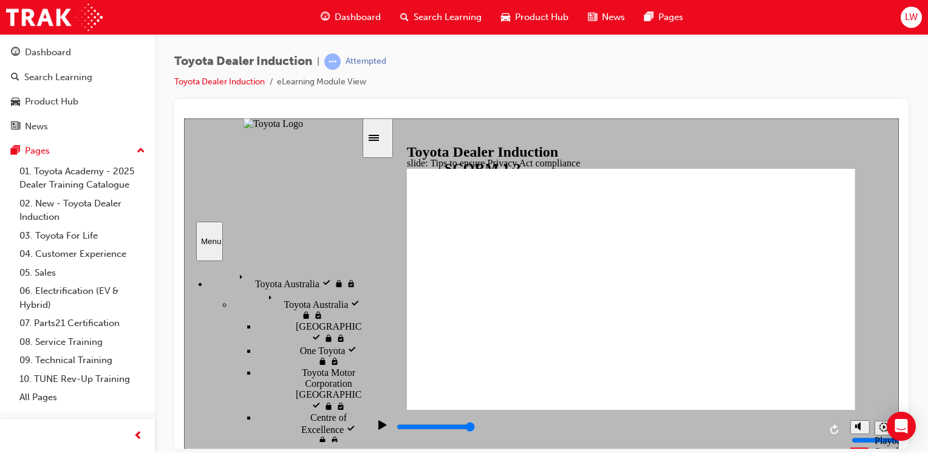
click at [380, 426] on rect "Pause (Ctrl+Alt+P)" at bounding box center [381, 424] width 2 height 9
type input "7600"
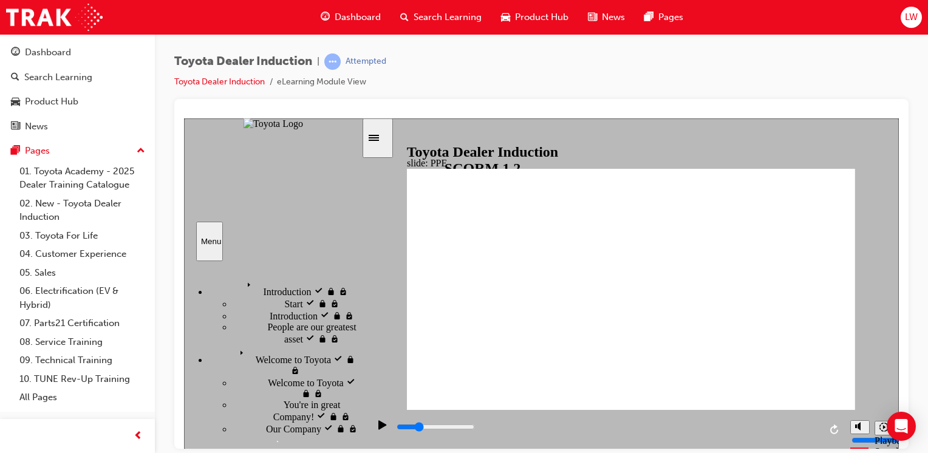
scroll to position [716, 0]
